Goal: Task Accomplishment & Management: Complete application form

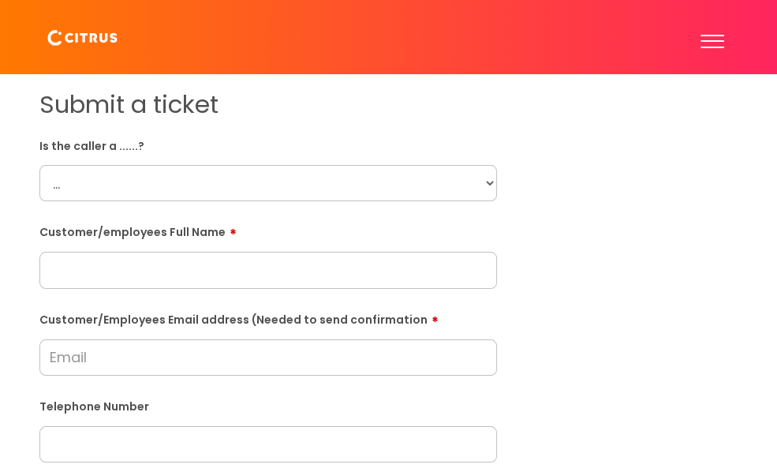
click at [200, 189] on select "... Citrus Customer Citrus Employee Contractor Supplier" at bounding box center [268, 183] width 458 height 36
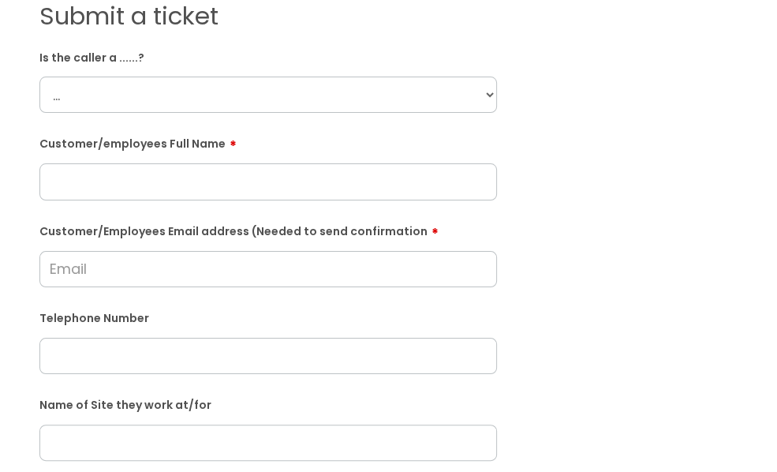
scroll to position [79, 0]
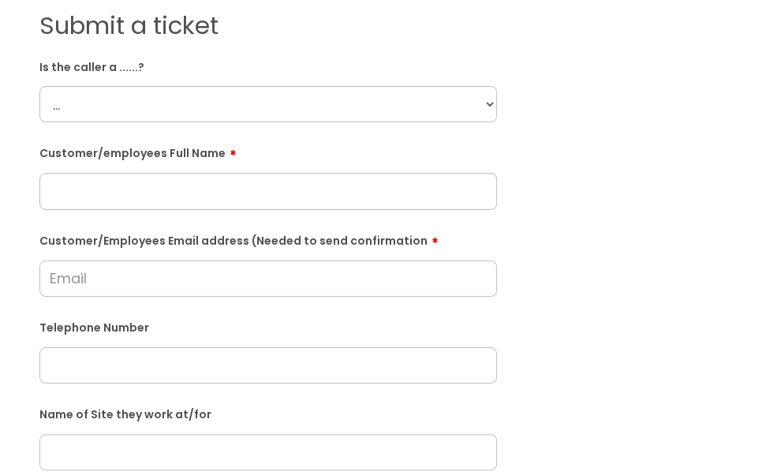
click at [108, 204] on input "text" at bounding box center [268, 191] width 458 height 36
paste input "Lorraine Frain"
type input "Lorraine Frain"
click at [115, 113] on select "... Citrus Customer Citrus Employee Contractor Supplier" at bounding box center [268, 104] width 458 height 36
select select "Citrus Employee"
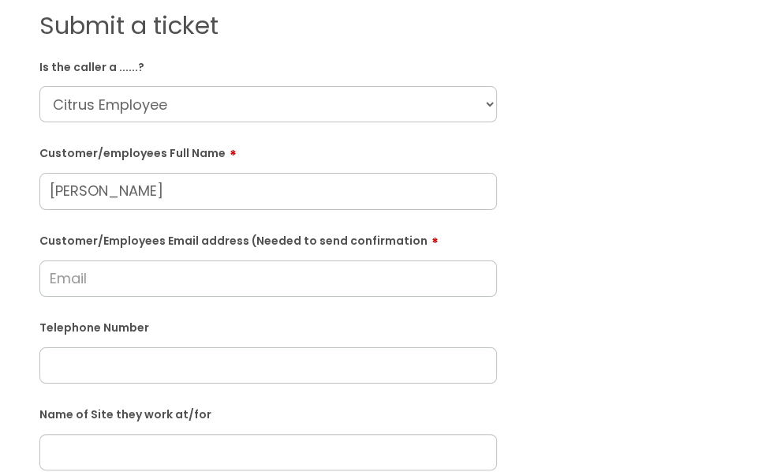
click at [39, 99] on select "... Citrus Customer Citrus Employee Contractor Supplier" at bounding box center [268, 104] width 458 height 36
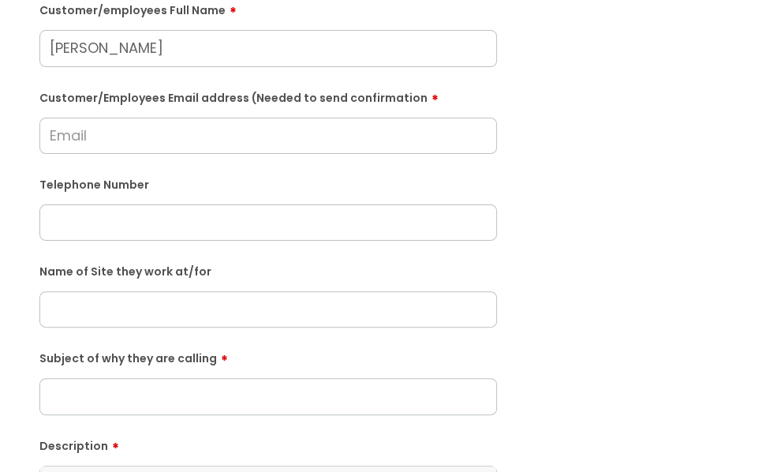
scroll to position [237, 0]
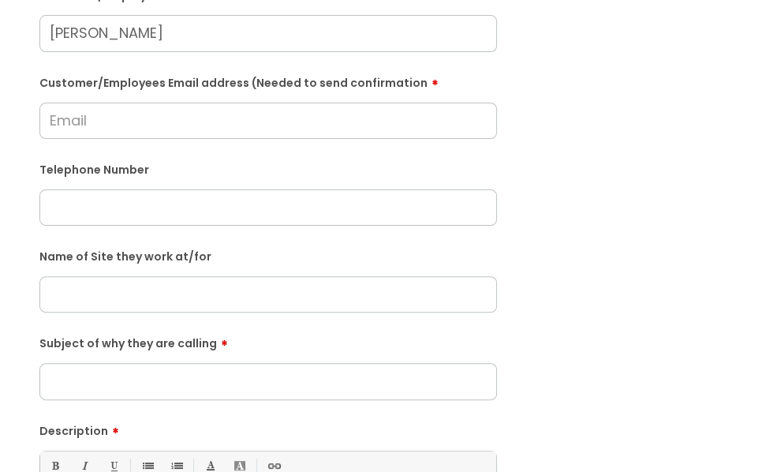
click at [127, 130] on input "Customer/Employees Email address (Needed to send confirmation" at bounding box center [268, 121] width 458 height 36
click at [133, 132] on input "Customer/Employees Email address (Needed to send confirmation" at bounding box center [268, 121] width 458 height 36
type input "lozzafrain@aol.com"
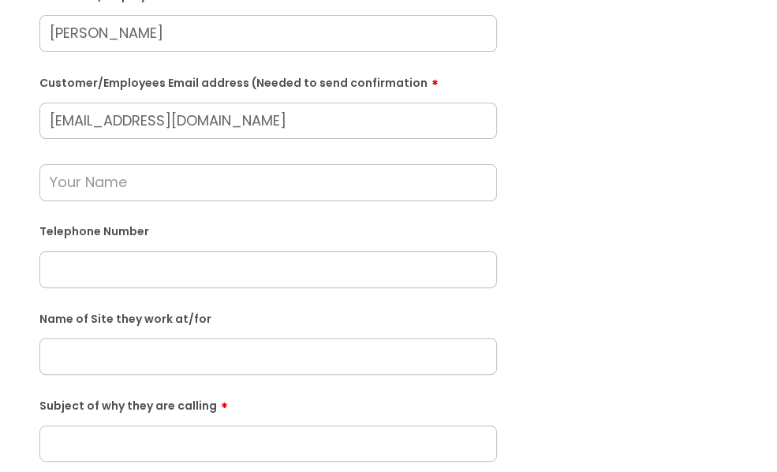
click at [171, 266] on input "text" at bounding box center [268, 269] width 458 height 36
paste input "07507987523"
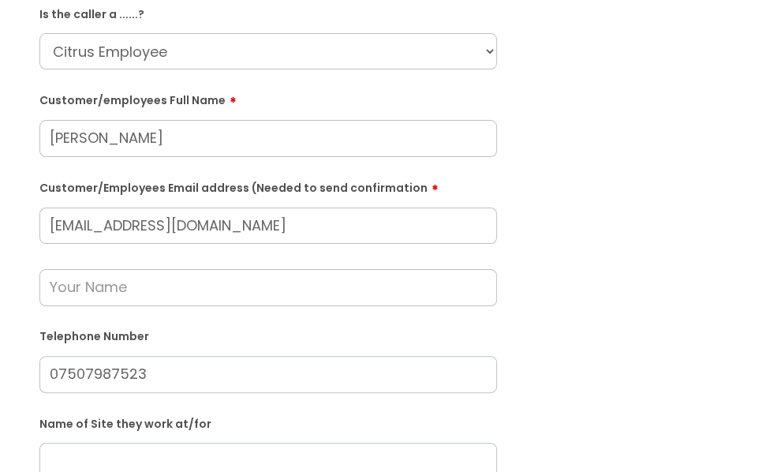
scroll to position [79, 0]
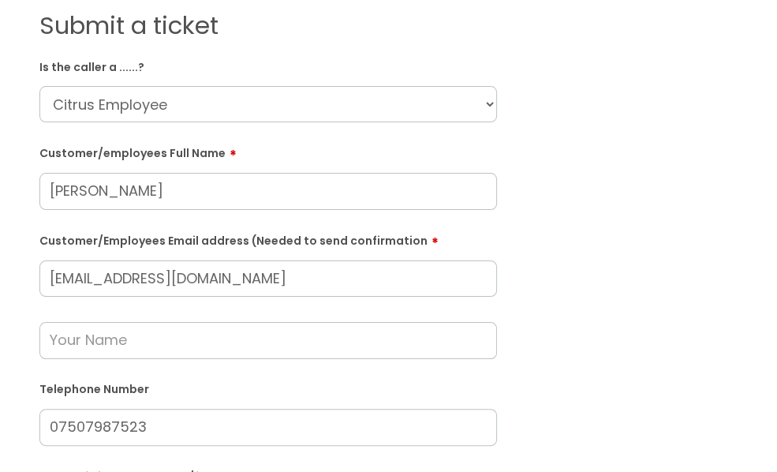
type input "07507987523"
drag, startPoint x: 178, startPoint y: 199, endPoint x: 63, endPoint y: 239, distance: 122.1
click at [96, 349] on input "text" at bounding box center [268, 340] width 458 height 36
paste input "Lorraine Frain"
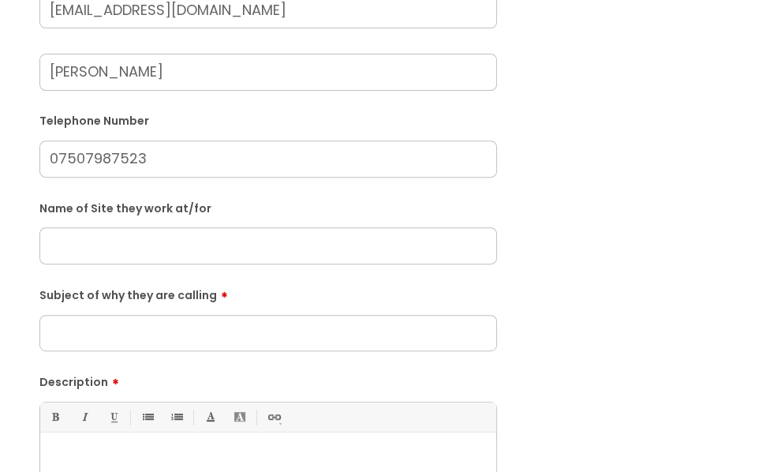
scroll to position [395, 0]
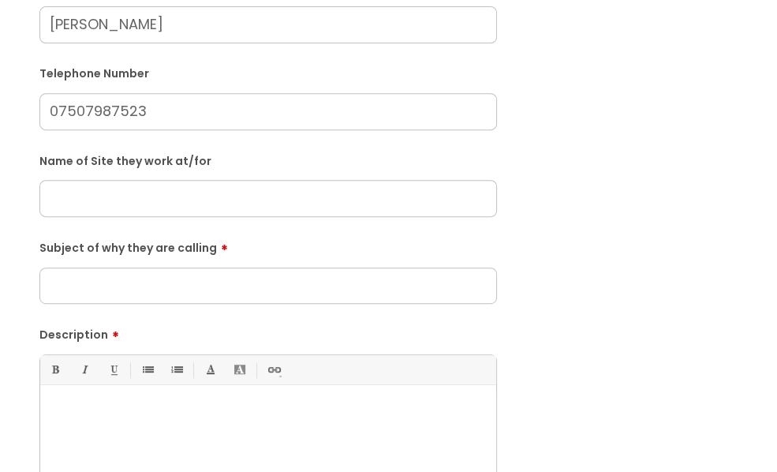
type input "Lorraine Frain"
click at [135, 231] on form "Is the caller a ......? ... Citrus Customer Citrus Employee Contractor Supplier…" at bounding box center [268, 183] width 458 height 890
click at [159, 216] on input "text" at bounding box center [268, 198] width 458 height 36
paste input "Holly Coombs School"
type input "Holly Coombs School"
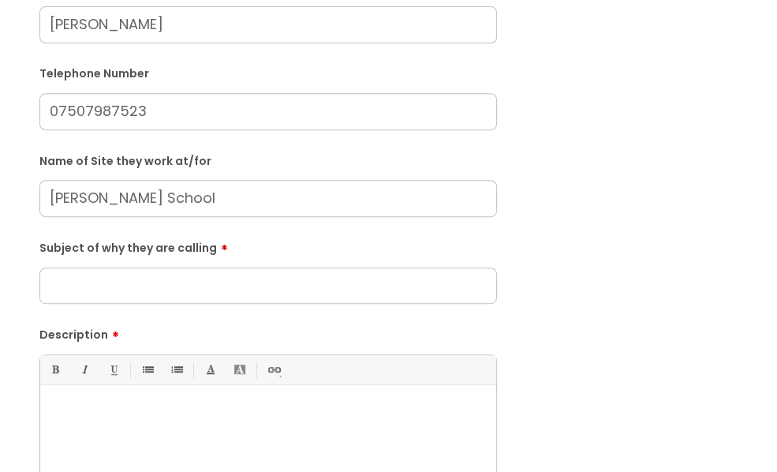
click at [125, 294] on input "Subject of why they are calling" at bounding box center [268, 286] width 458 height 36
type input "A"
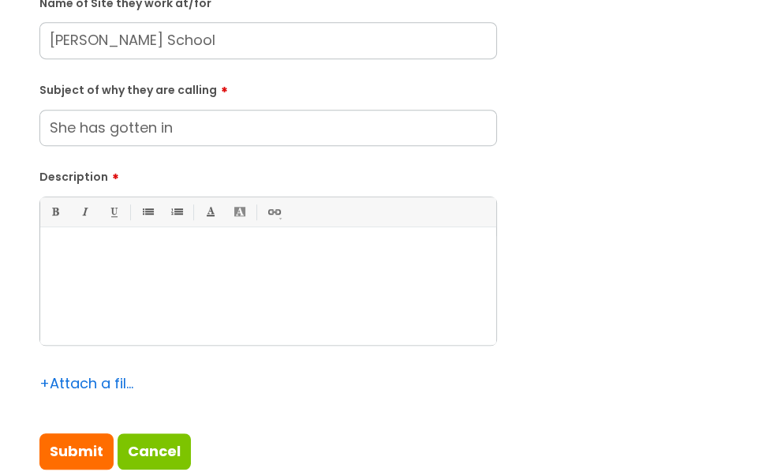
type input "She has gotten in"
click at [187, 253] on div at bounding box center [268, 290] width 456 height 109
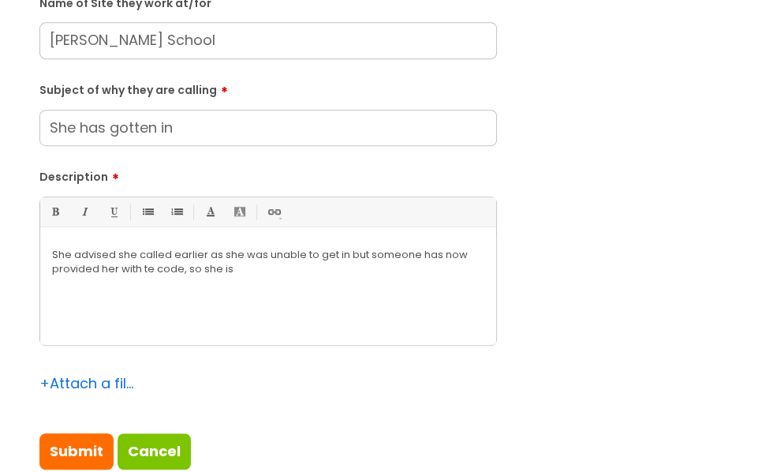
click at [148, 276] on p "She advised she called earlier as she was unable to get in but someone has now …" at bounding box center [268, 262] width 433 height 28
click at [298, 293] on div "She advised she called earlier as she was unable to get in but someone has now …" at bounding box center [268, 290] width 456 height 109
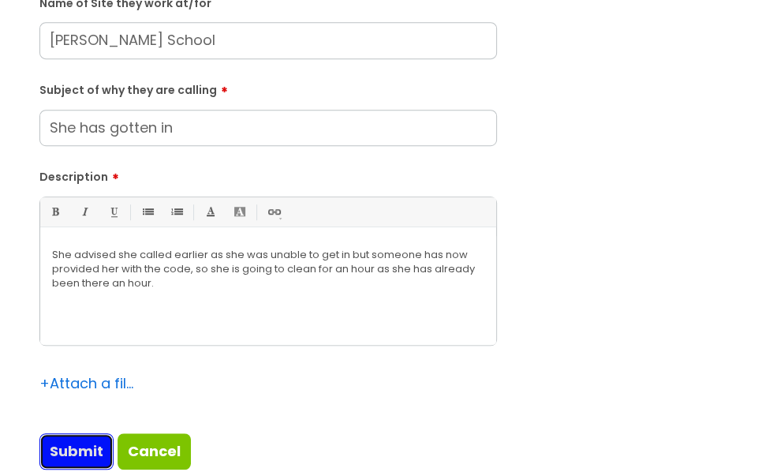
click at [83, 468] on input "Submit" at bounding box center [76, 451] width 74 height 36
type input "Please Wait..."
